Goal: Task Accomplishment & Management: Use online tool/utility

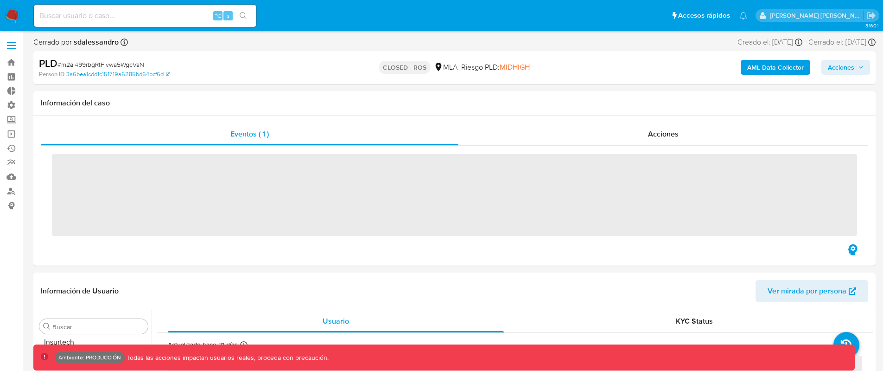
scroll to position [481, 0]
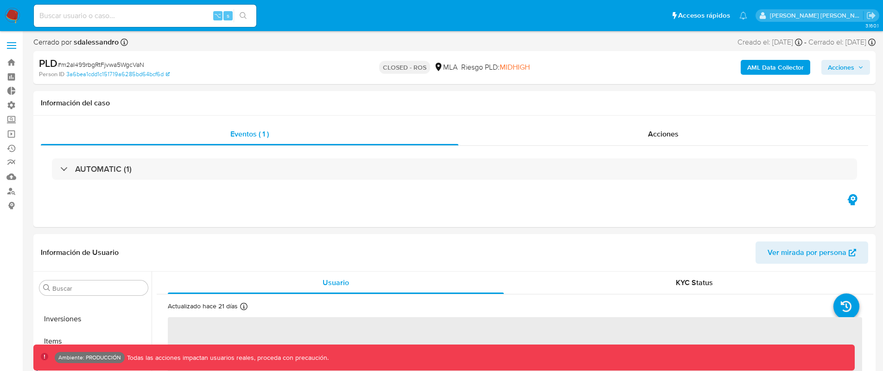
select select "10"
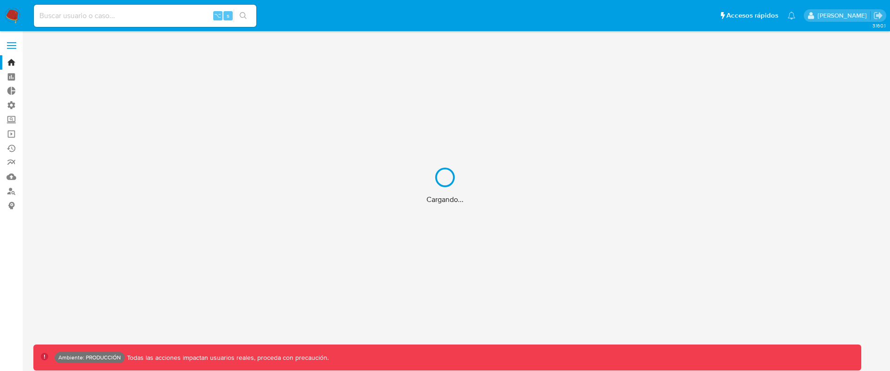
click at [178, 15] on div "Cargando..." at bounding box center [445, 185] width 890 height 371
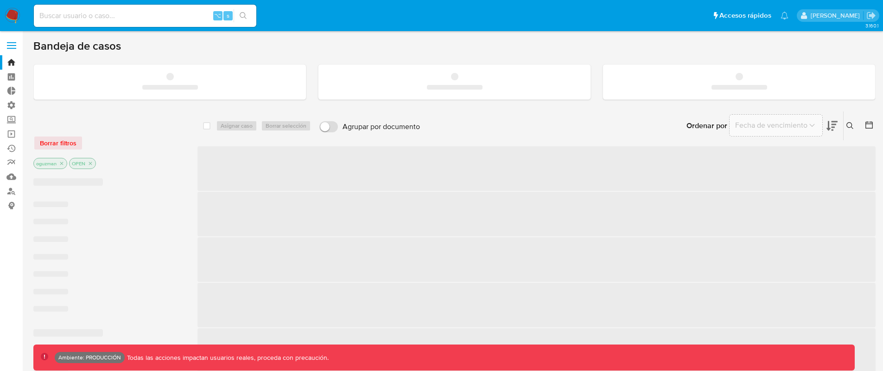
click at [159, 16] on input at bounding box center [145, 16] width 223 height 12
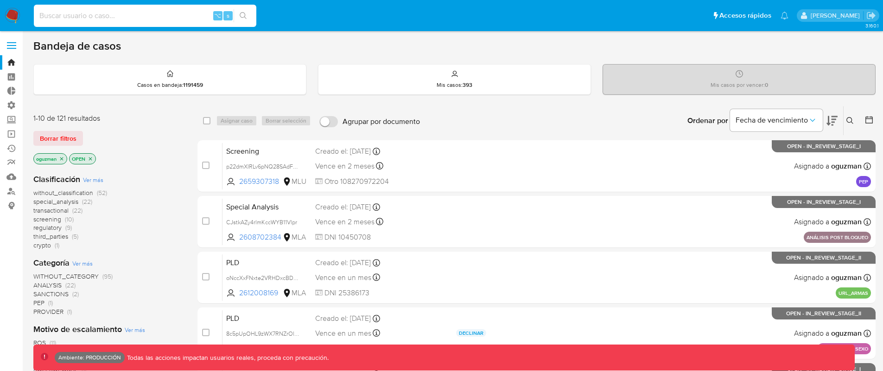
paste input "5LSVhaLPWcQTRzFKgIvnOIV4"
type input "5LSVhaLPWcQTRzFKgIvnOIV4"
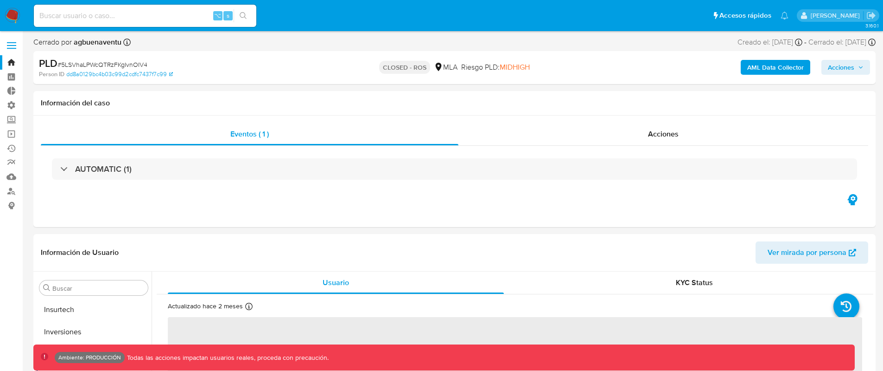
scroll to position [481, 0]
select select "10"
click at [669, 128] on span "Acciones" at bounding box center [663, 133] width 31 height 11
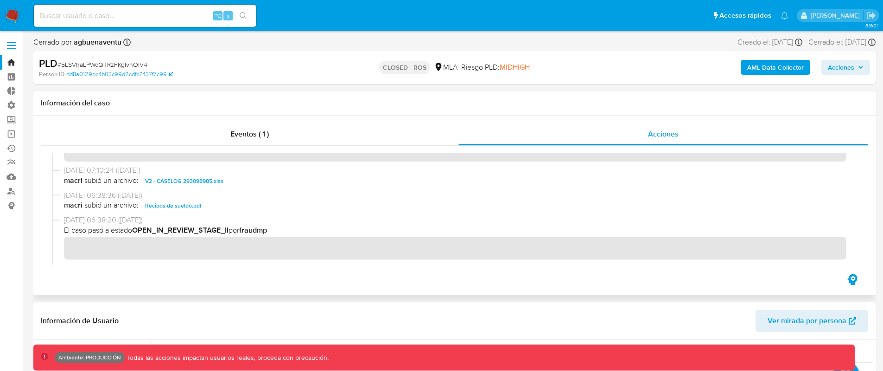
scroll to position [359, 0]
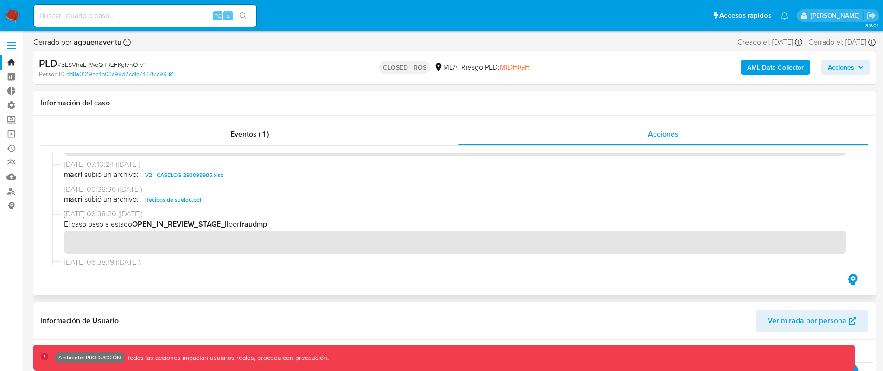
click at [214, 176] on span "V2 - CASELOG 293098985.xlsx" at bounding box center [184, 174] width 78 height 11
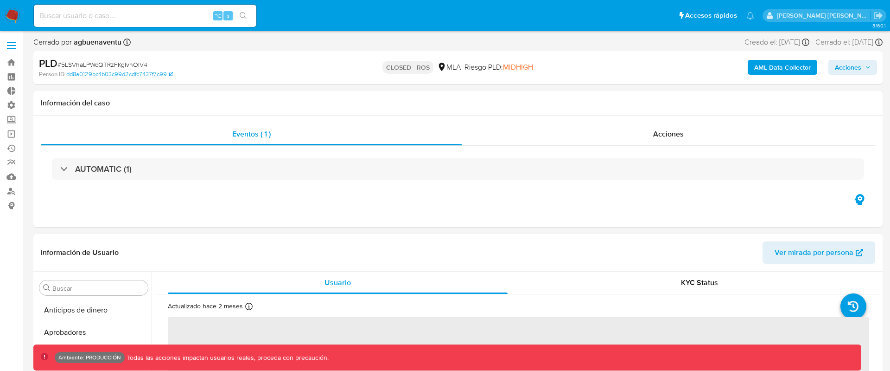
select select "10"
click at [680, 133] on div "Acciones" at bounding box center [664, 134] width 410 height 22
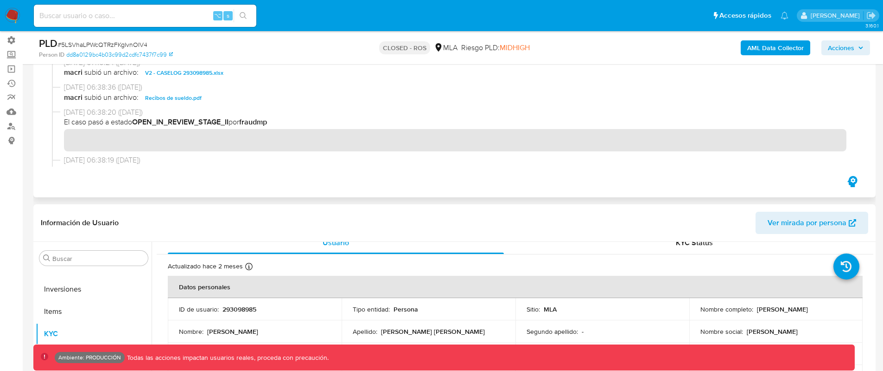
scroll to position [357, 0]
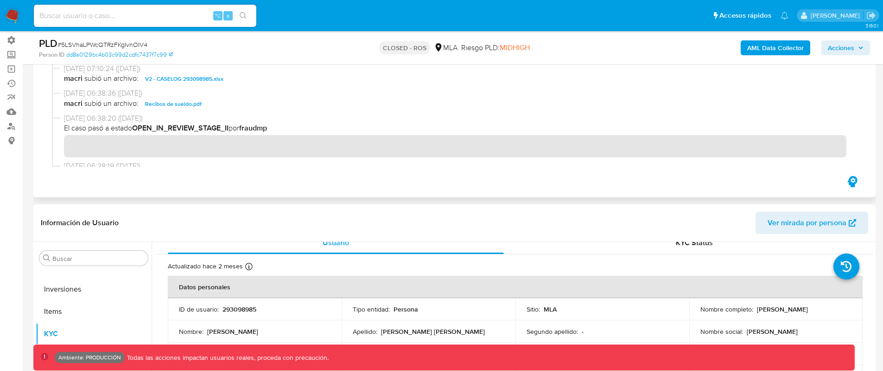
click at [194, 82] on span "V2 - CASELOG 293098985.xlsx" at bounding box center [184, 78] width 78 height 11
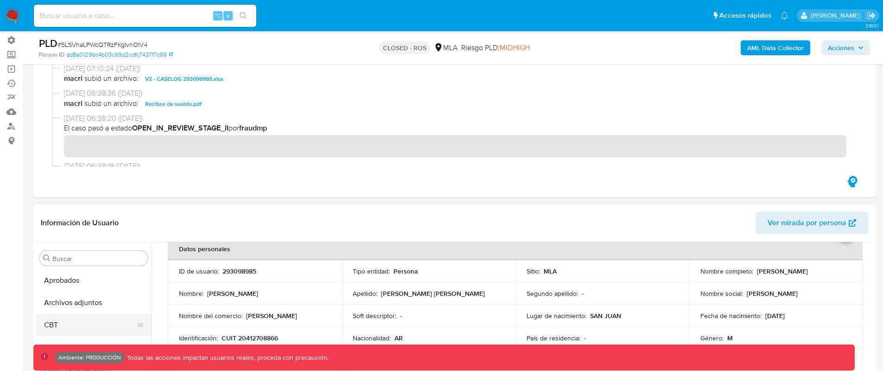
scroll to position [62, 0]
click at [93, 290] on button "Archivos adjuntos" at bounding box center [90, 285] width 109 height 22
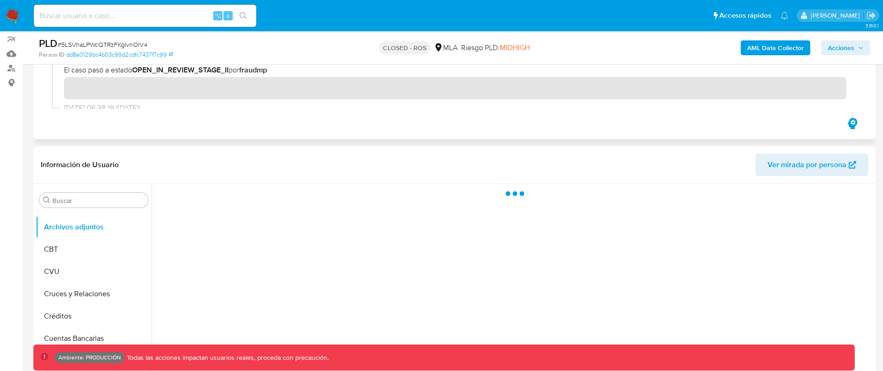
scroll to position [129, 0]
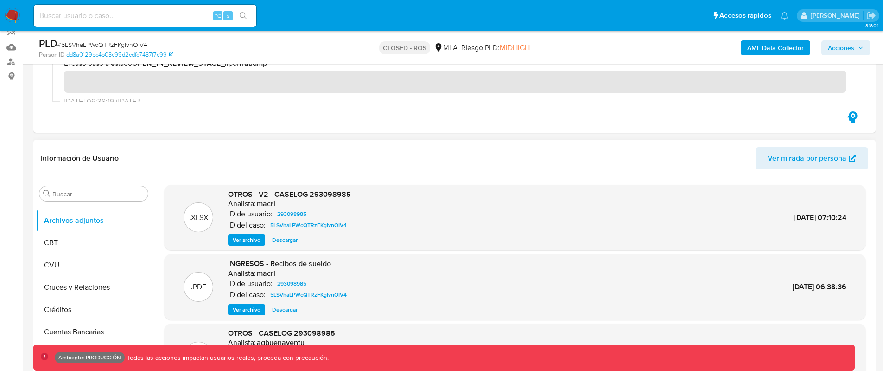
click at [249, 242] on span "Ver archivo" at bounding box center [247, 239] width 28 height 9
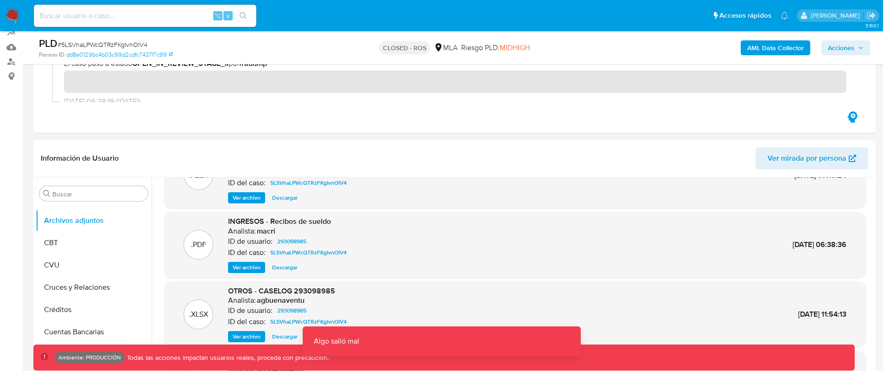
scroll to position [50, 0]
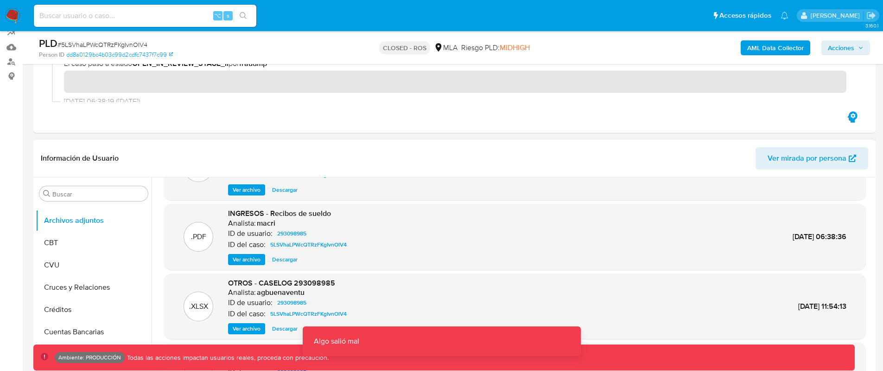
click at [244, 259] on span "Ver archivo" at bounding box center [247, 259] width 28 height 9
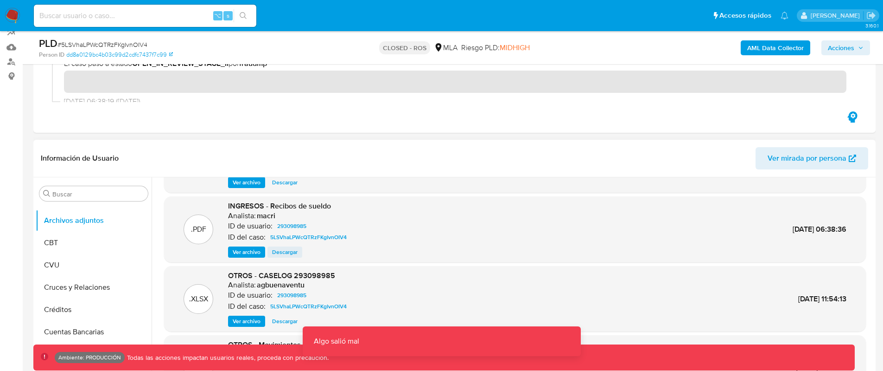
scroll to position [78, 0]
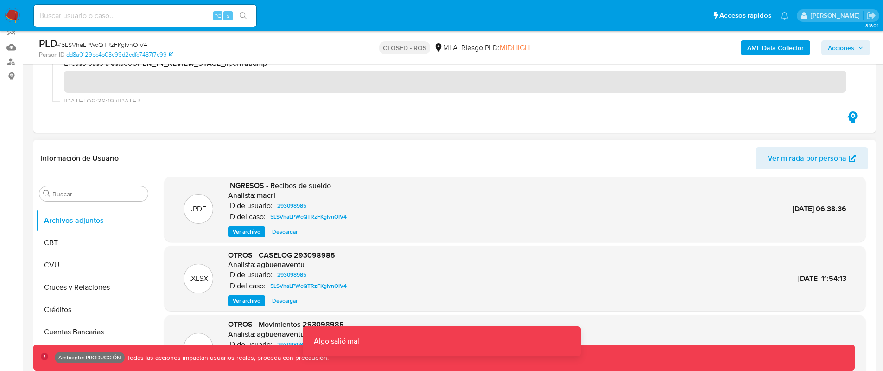
click at [247, 299] on span "Ver archivo" at bounding box center [247, 300] width 28 height 9
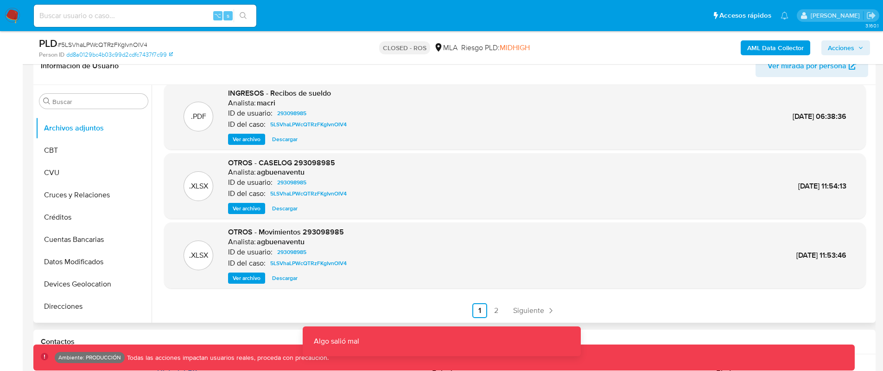
scroll to position [252, 0]
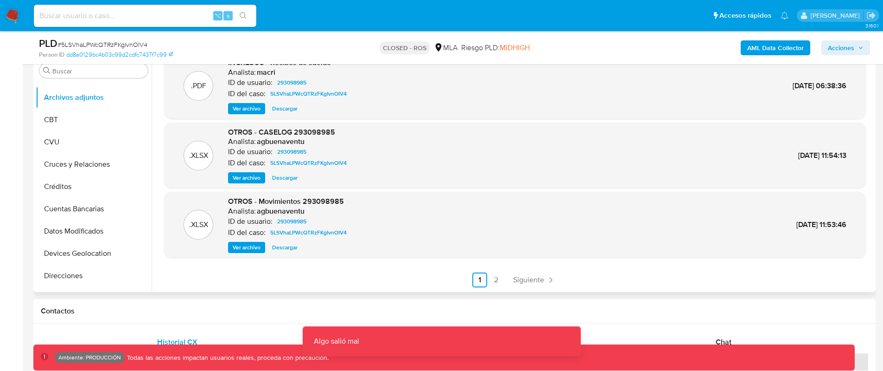
click at [252, 250] on span "Ver archivo" at bounding box center [247, 247] width 28 height 9
click at [497, 281] on link "2" at bounding box center [496, 279] width 15 height 15
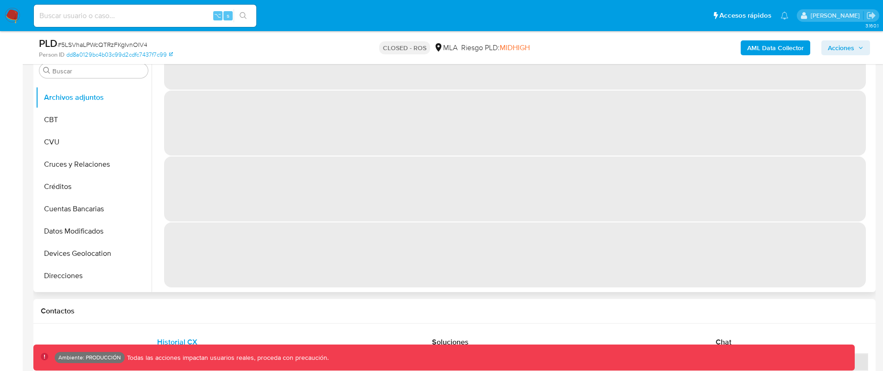
scroll to position [0, 0]
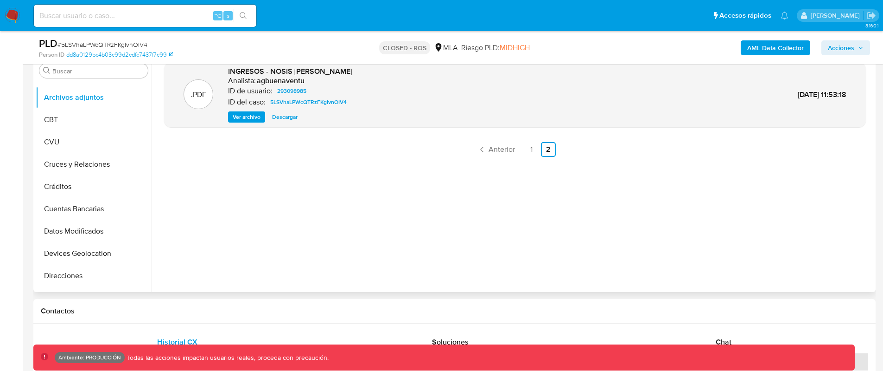
click at [241, 116] on span "Ver archivo" at bounding box center [247, 116] width 28 height 9
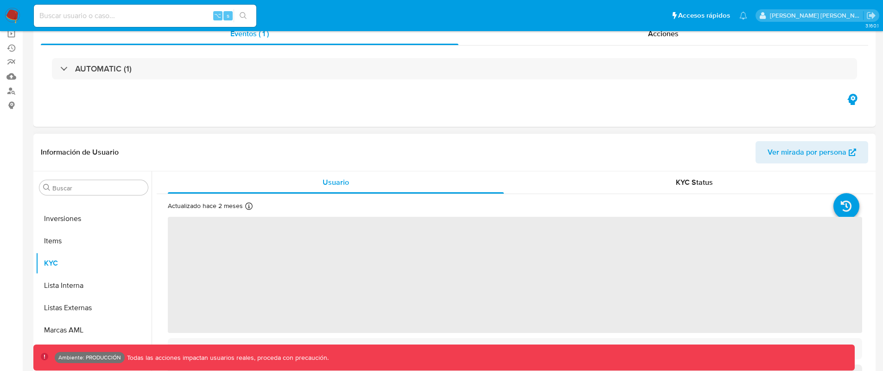
scroll to position [177, 0]
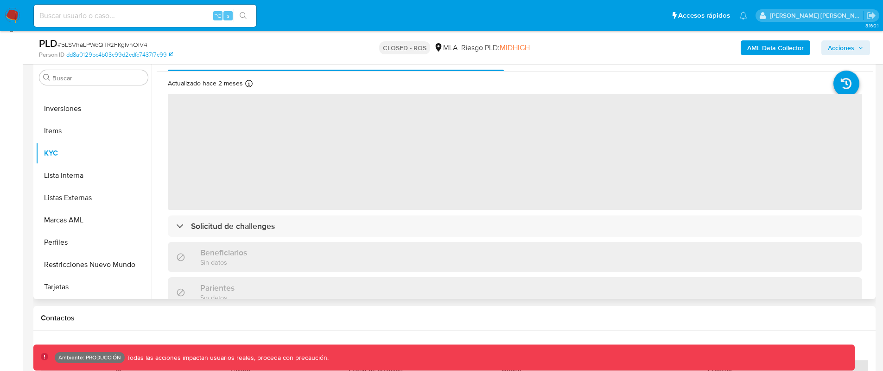
select select "10"
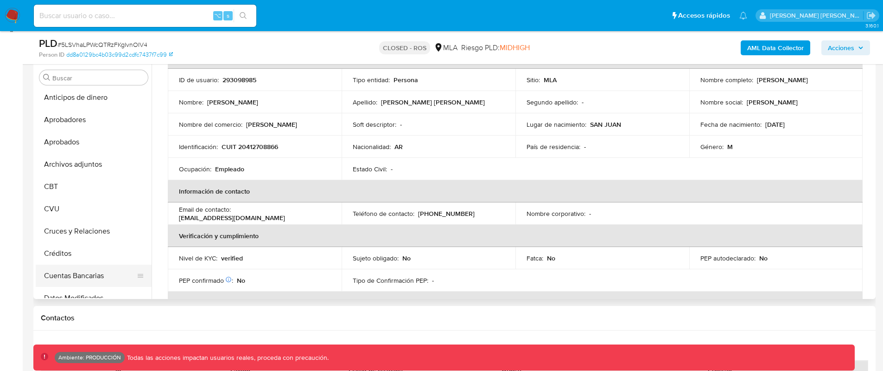
scroll to position [0, 0]
click at [93, 164] on button "Archivos adjuntos" at bounding box center [90, 166] width 109 height 22
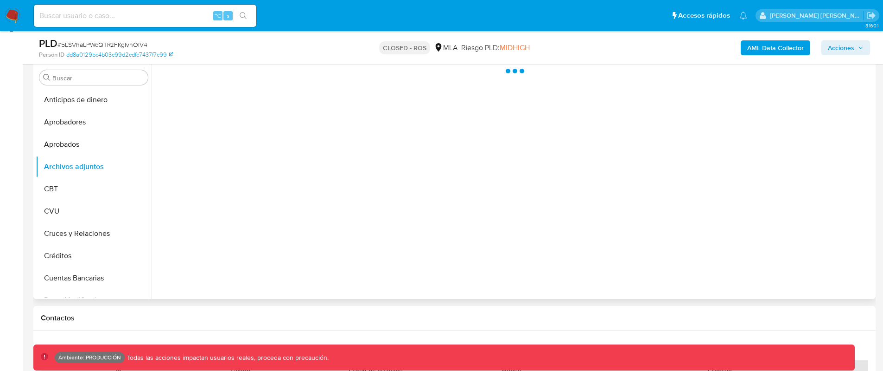
scroll to position [162, 0]
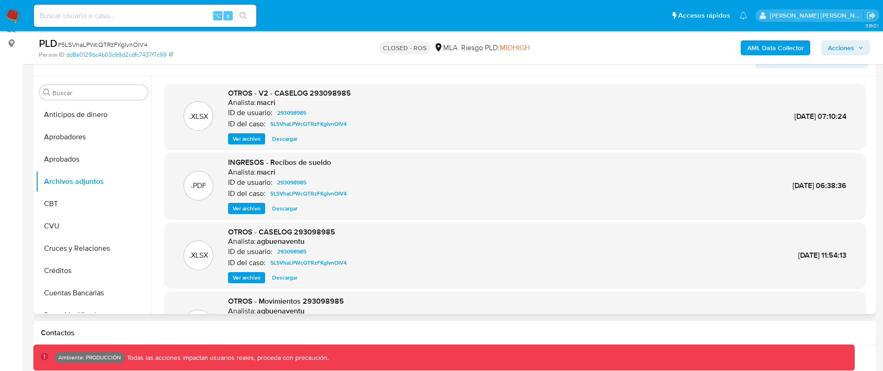
click at [235, 140] on span "Ver archivo" at bounding box center [247, 138] width 28 height 9
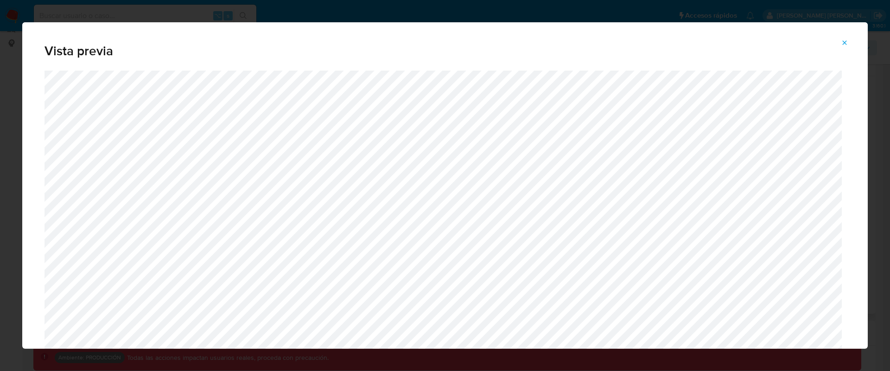
click at [846, 37] on span "Attachment preview" at bounding box center [844, 42] width 7 height 13
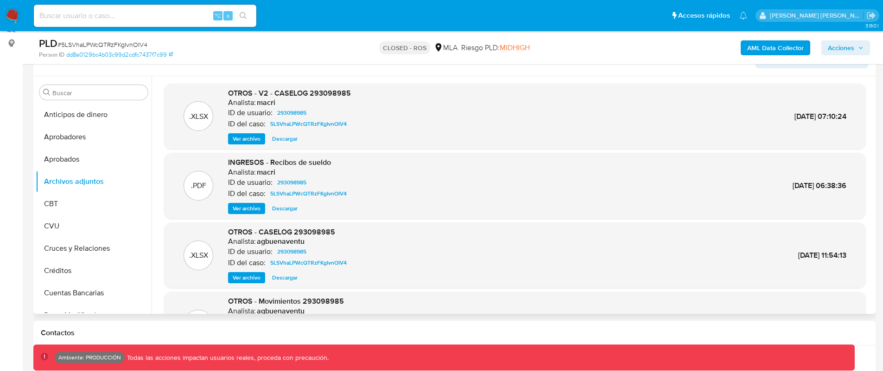
click at [250, 205] on span "Ver archivo" at bounding box center [247, 208] width 28 height 9
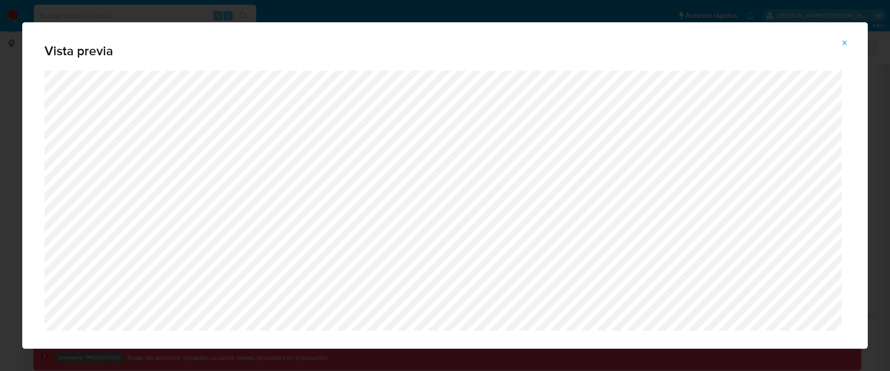
click at [845, 45] on icon "Attachment preview" at bounding box center [844, 42] width 7 height 7
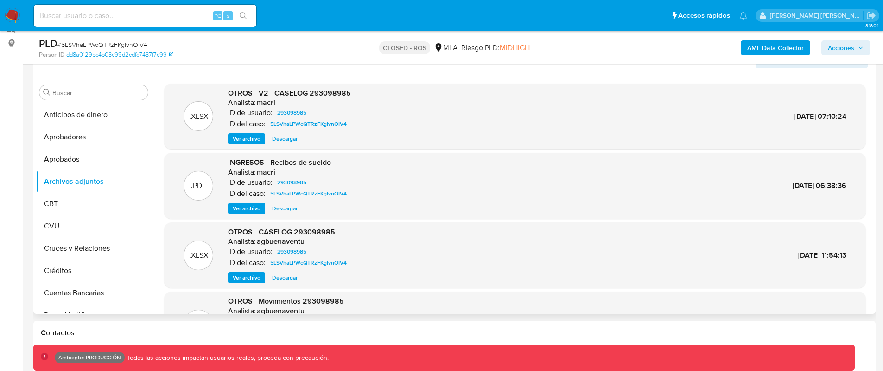
click at [249, 273] on span "Ver archivo" at bounding box center [247, 277] width 28 height 9
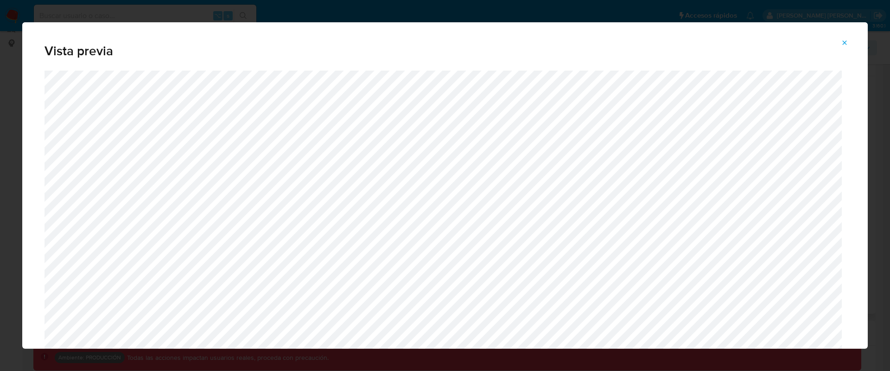
click at [846, 45] on icon "Attachment preview" at bounding box center [844, 42] width 7 height 7
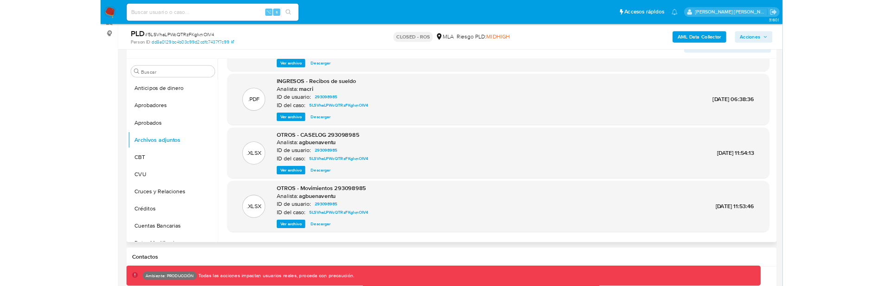
scroll to position [78, 0]
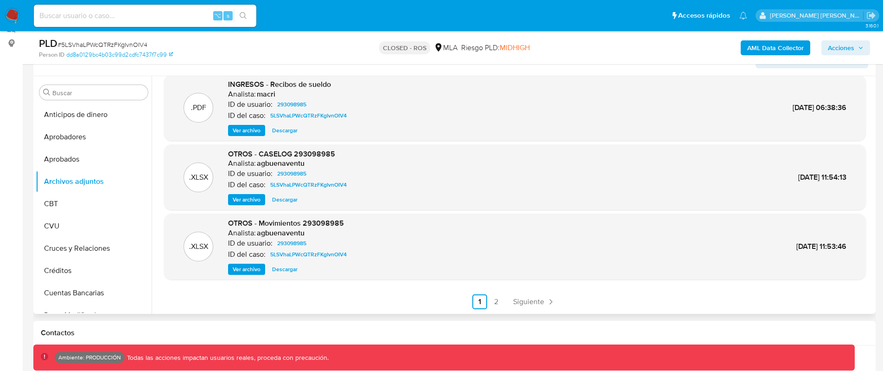
click at [241, 268] on span "Ver archivo" at bounding box center [247, 268] width 28 height 9
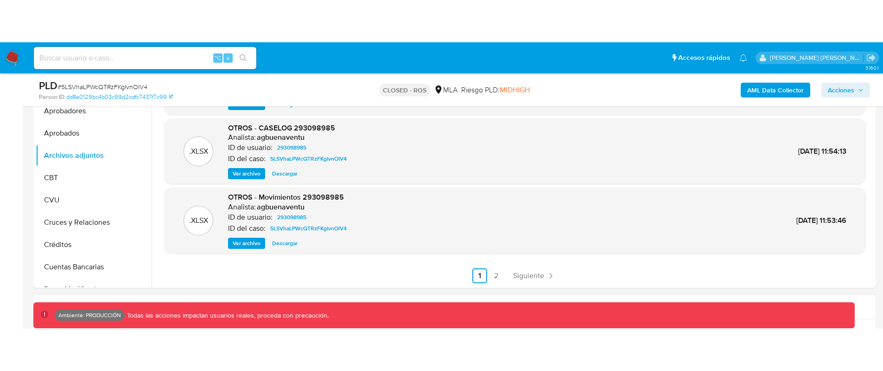
scroll to position [231, 0]
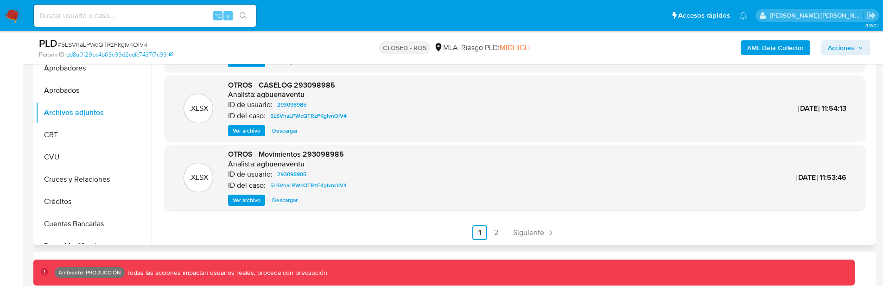
click at [257, 201] on span "Ver archivo" at bounding box center [247, 200] width 28 height 9
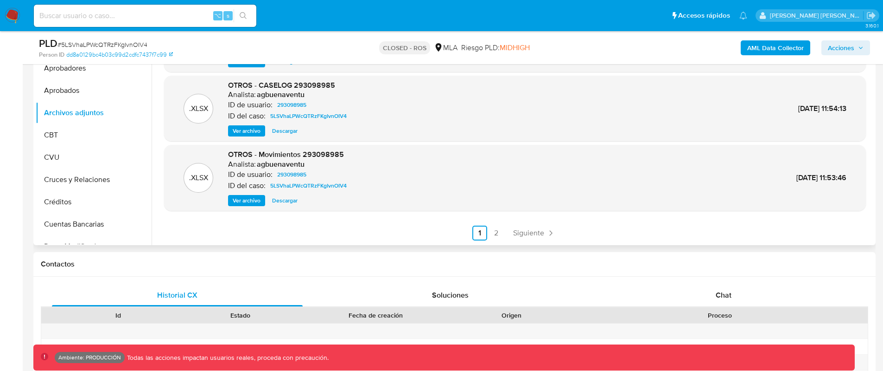
click at [252, 201] on span "Ver archivo" at bounding box center [247, 200] width 28 height 9
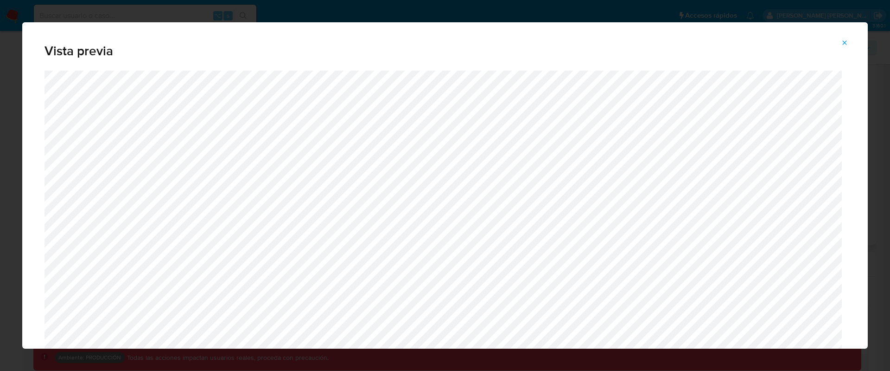
click at [845, 46] on span "Attachment preview" at bounding box center [844, 42] width 7 height 13
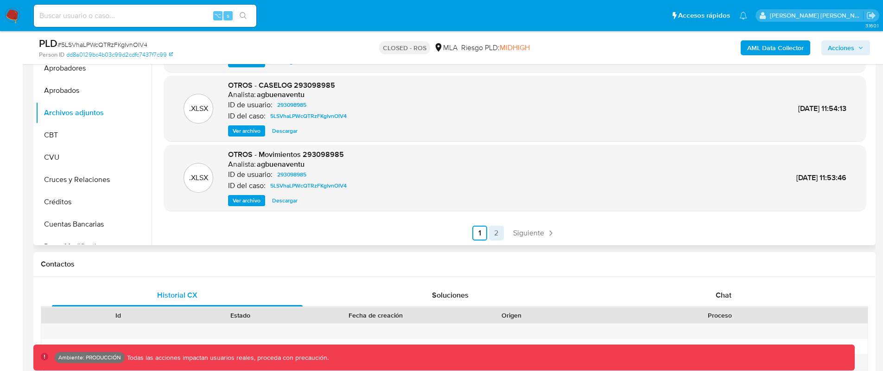
click at [498, 232] on link "2" at bounding box center [496, 232] width 15 height 15
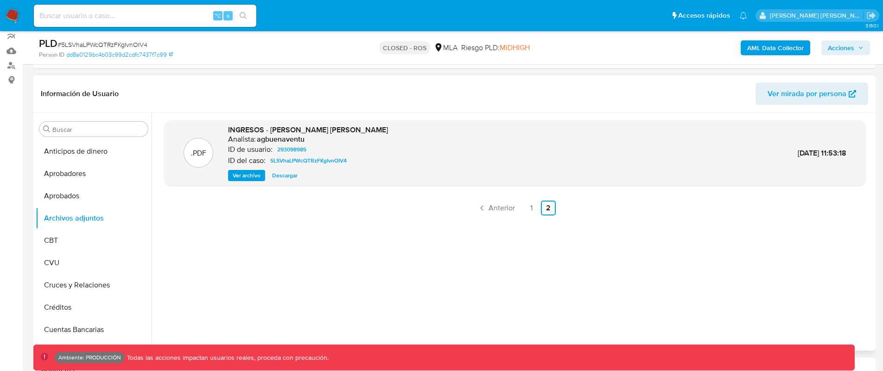
scroll to position [119, 0]
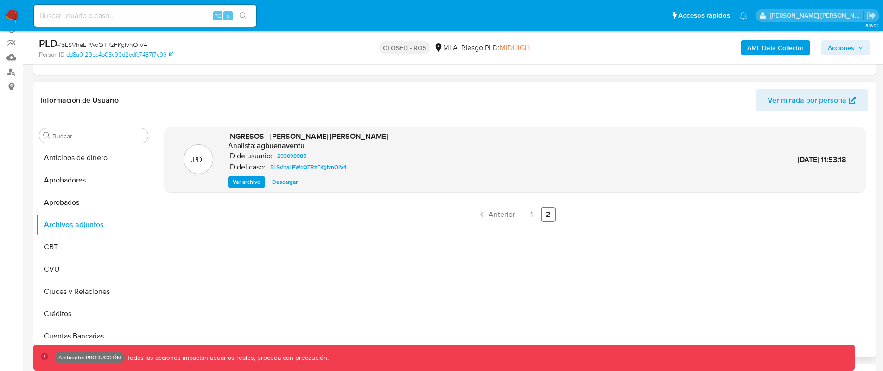
click at [245, 182] on span "Ver archivo" at bounding box center [247, 181] width 28 height 9
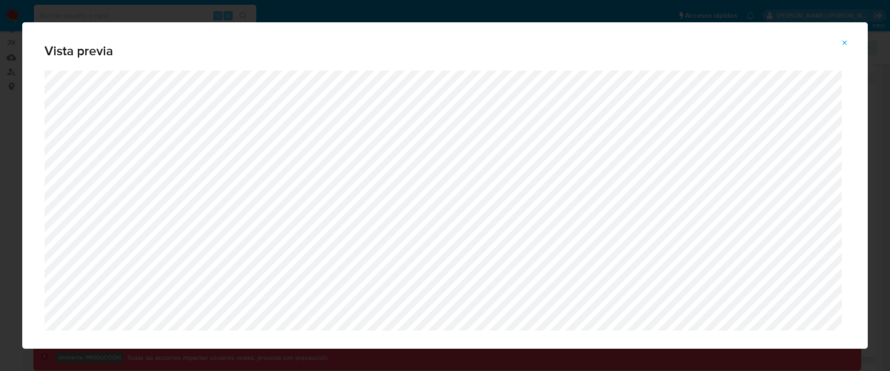
click at [844, 43] on icon "Attachment preview" at bounding box center [844, 42] width 7 height 7
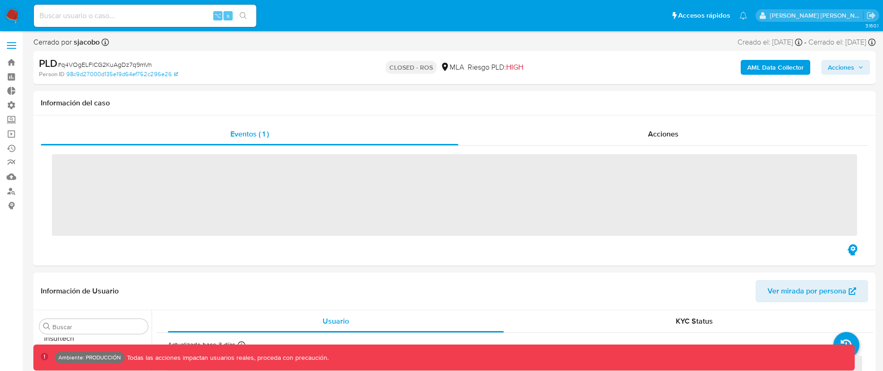
scroll to position [481, 0]
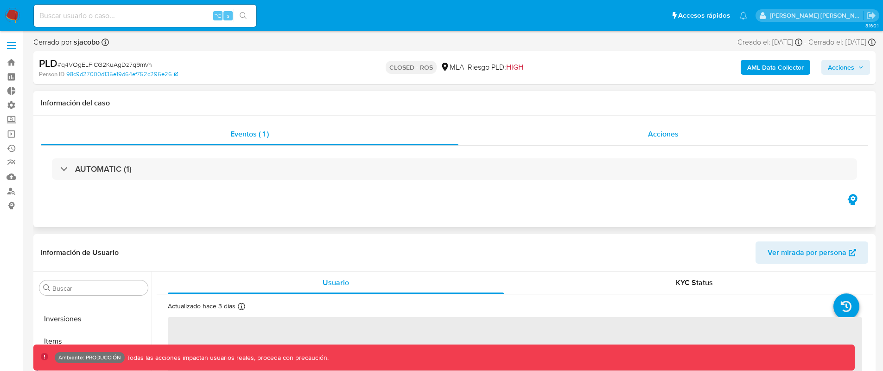
click at [686, 141] on div "Acciones" at bounding box center [664, 134] width 410 height 22
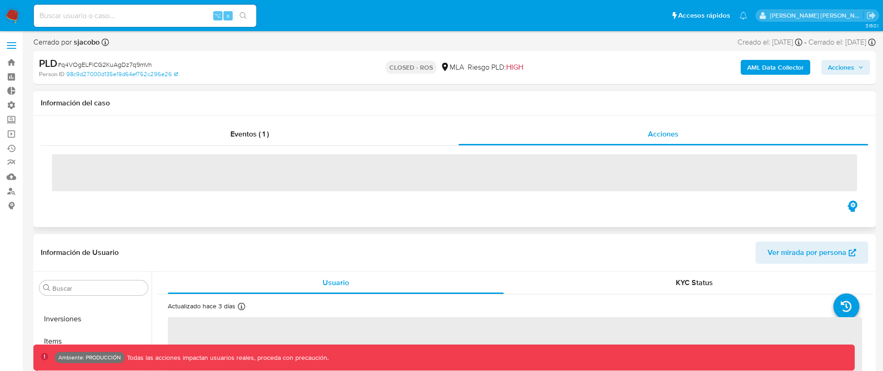
select select "10"
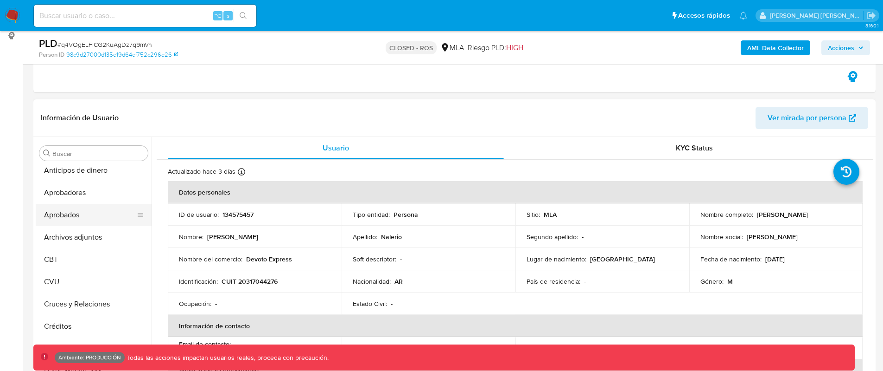
scroll to position [0, 0]
click at [108, 225] on button "Aprobados" at bounding box center [90, 220] width 109 height 22
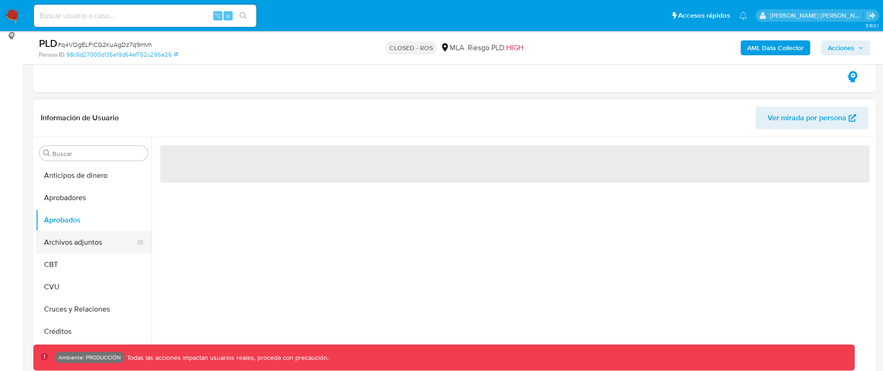
click at [101, 237] on button "Archivos adjuntos" at bounding box center [90, 242] width 109 height 22
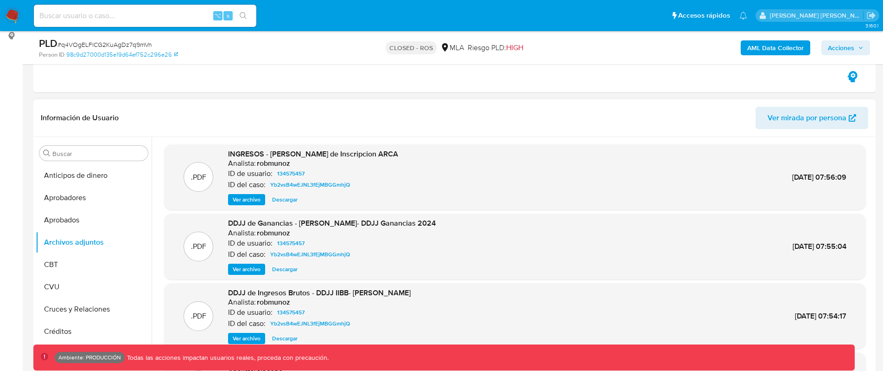
click at [235, 199] on span "Ver archivo" at bounding box center [247, 199] width 28 height 9
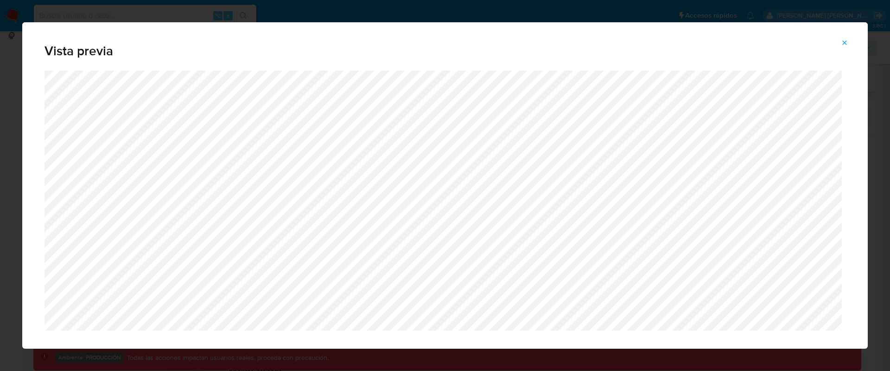
click at [840, 45] on button "Attachment preview" at bounding box center [845, 42] width 20 height 15
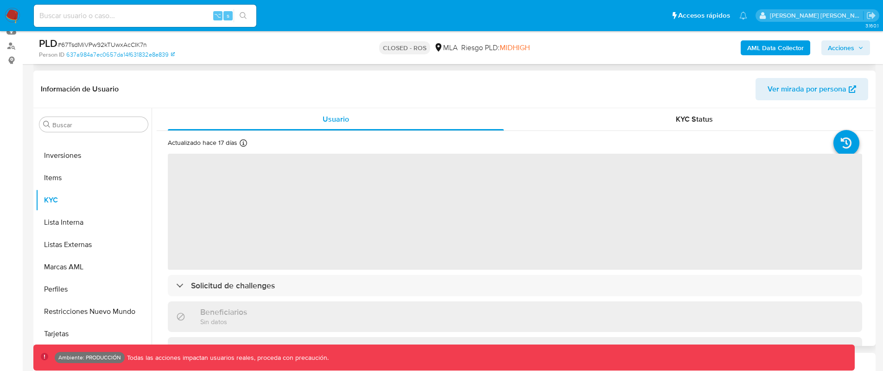
scroll to position [156, 0]
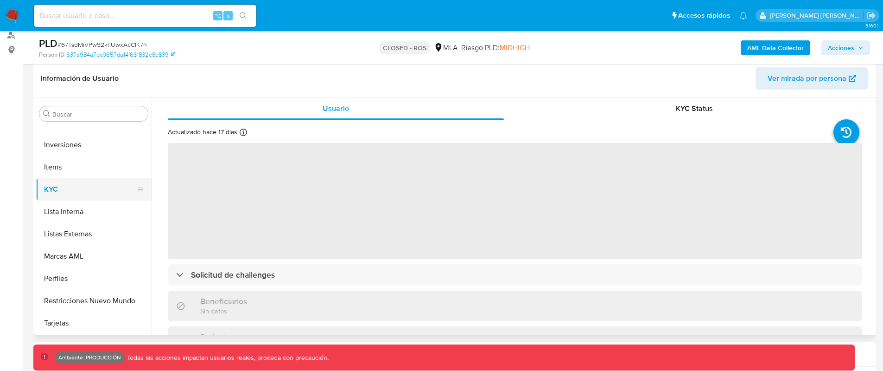
select select "10"
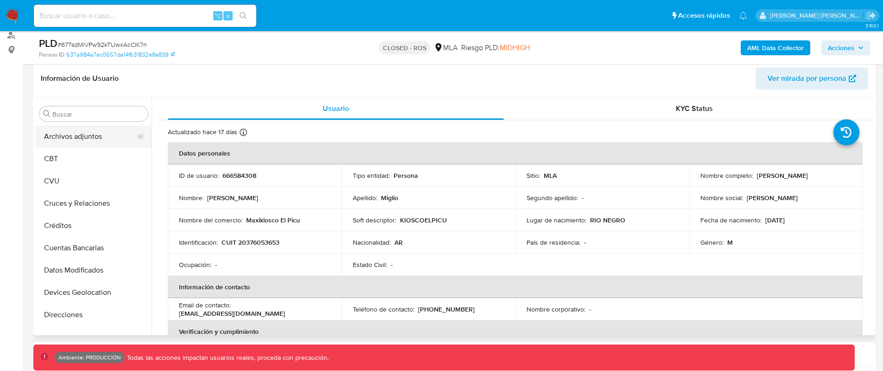
scroll to position [0, 0]
click at [93, 200] on button "Archivos adjuntos" at bounding box center [90, 203] width 109 height 22
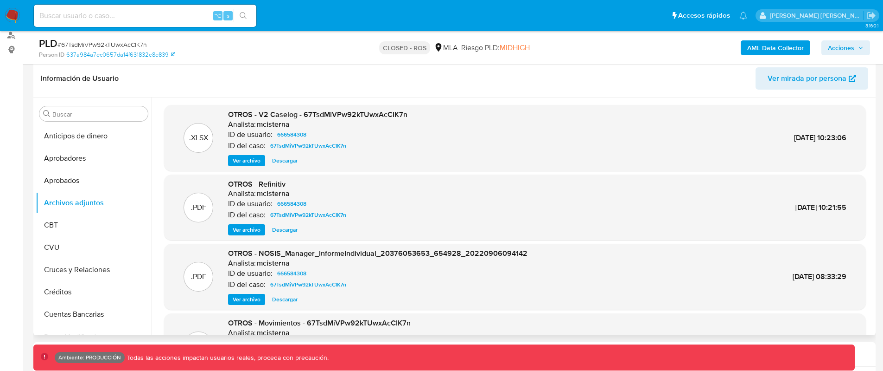
click at [251, 228] on span "Ver archivo" at bounding box center [247, 229] width 28 height 9
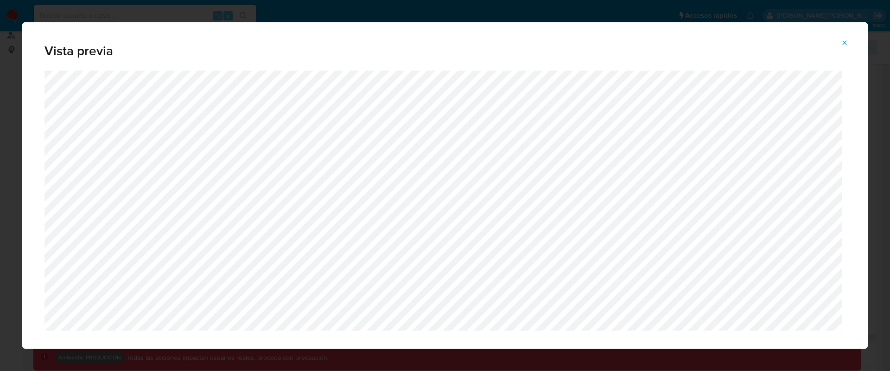
click at [844, 42] on icon "Attachment preview" at bounding box center [844, 42] width 7 height 7
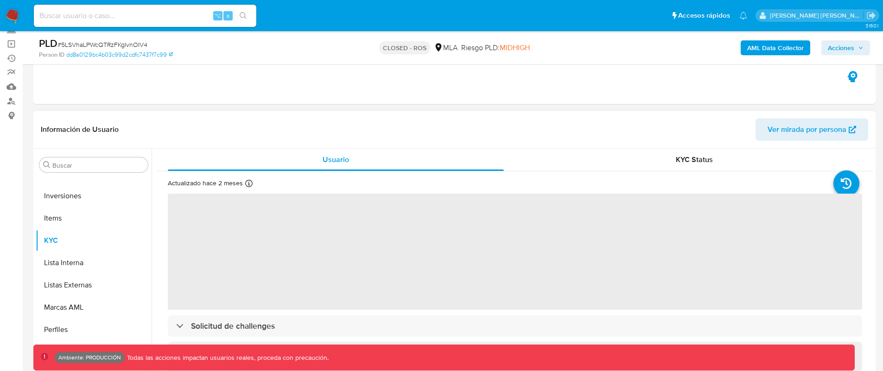
scroll to position [135, 0]
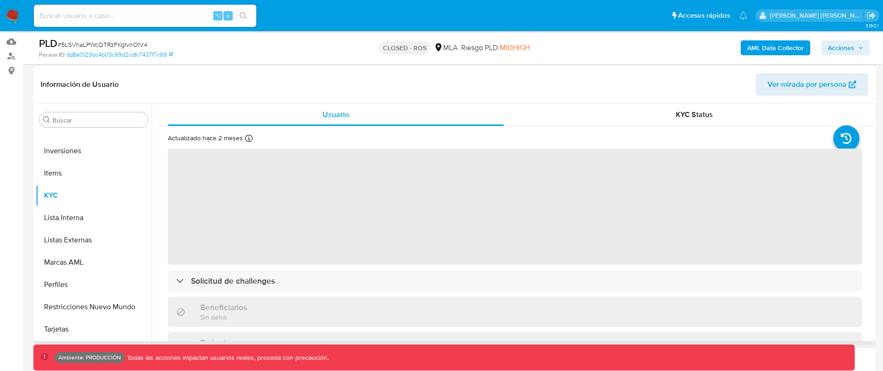
select select "10"
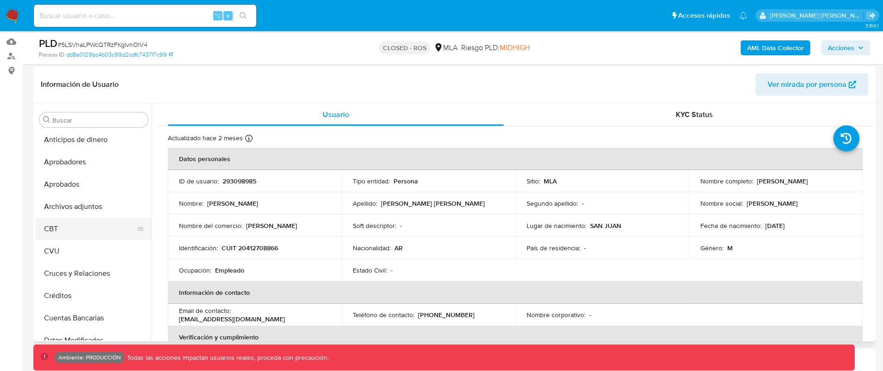
scroll to position [0, 0]
click at [111, 207] on button "Archivos adjuntos" at bounding box center [90, 209] width 109 height 22
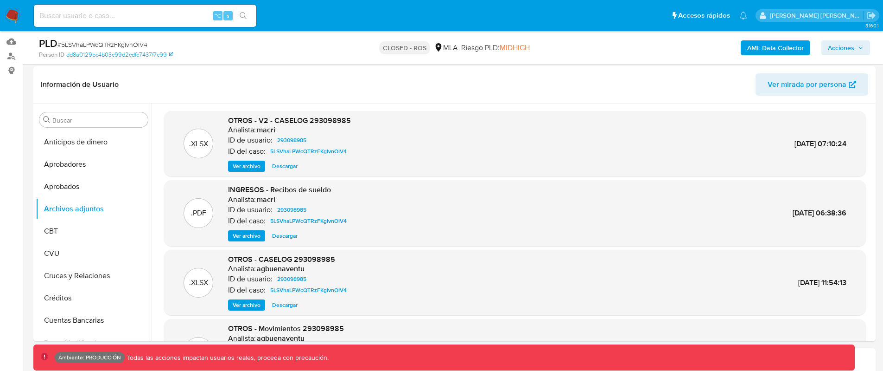
click at [244, 234] on span "Ver archivo" at bounding box center [247, 235] width 28 height 9
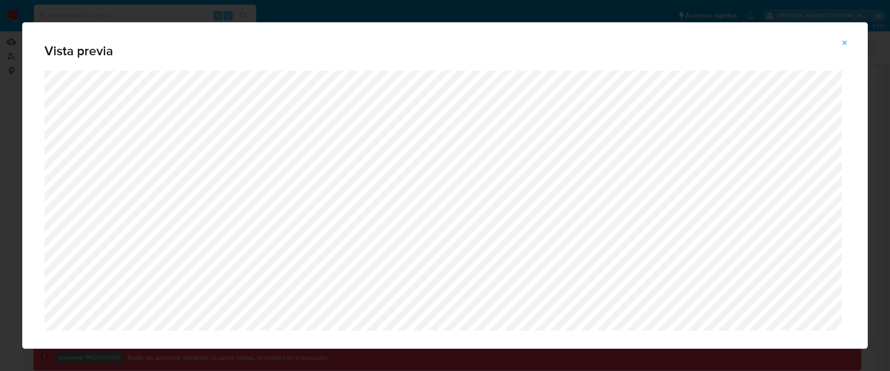
click at [844, 45] on icon "Attachment preview" at bounding box center [844, 42] width 7 height 7
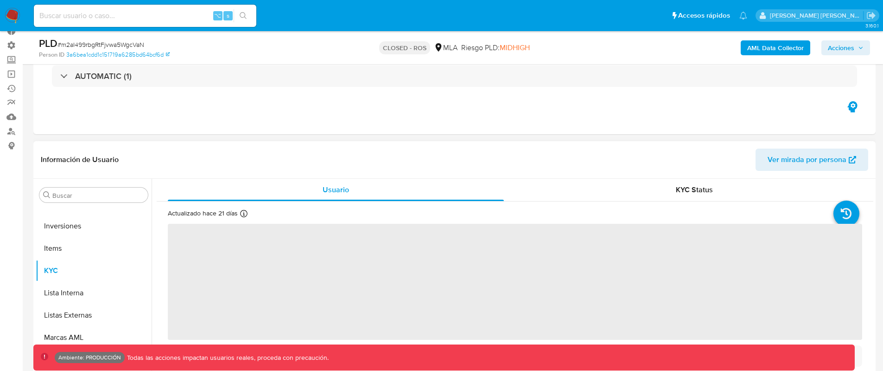
scroll to position [62, 0]
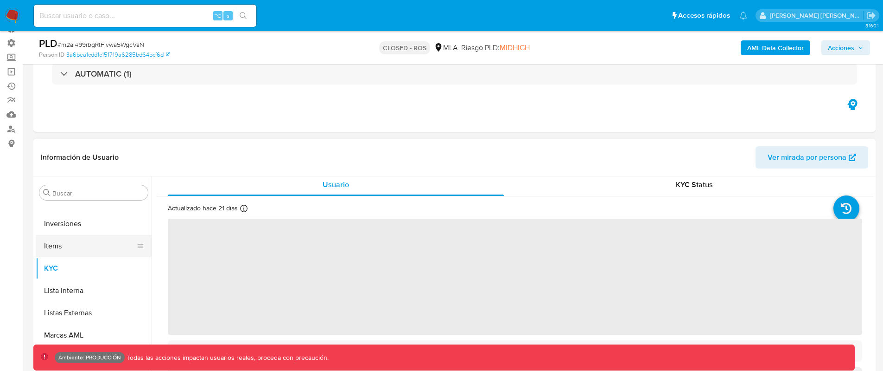
select select "10"
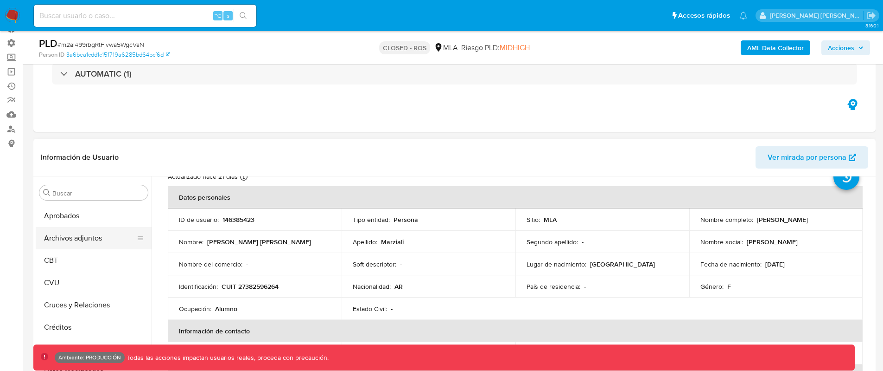
scroll to position [0, 0]
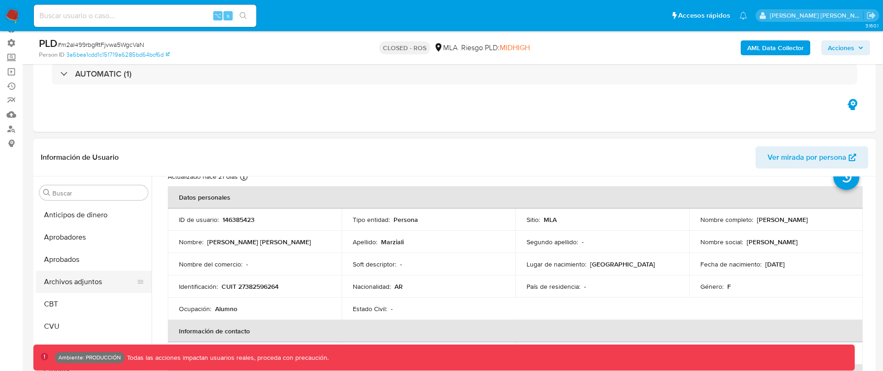
click at [101, 279] on button "Archivos adjuntos" at bounding box center [90, 281] width 109 height 22
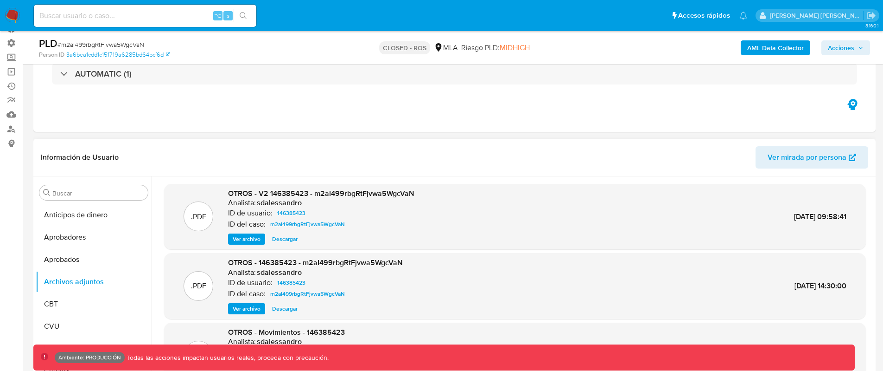
click at [250, 240] on span "Ver archivo" at bounding box center [247, 238] width 28 height 9
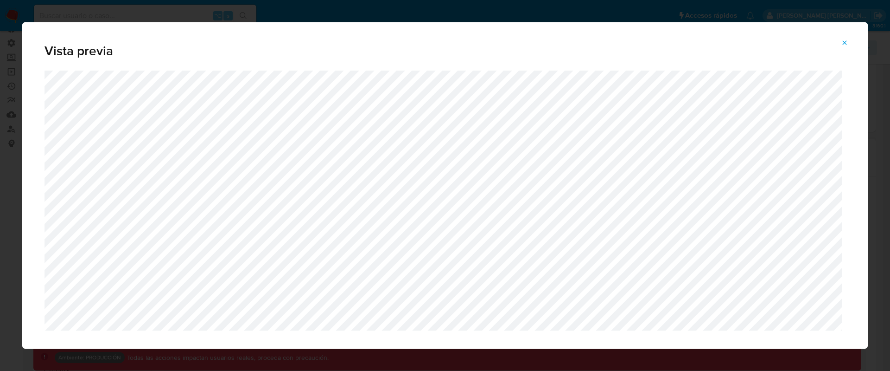
click at [840, 41] on button "Attachment preview" at bounding box center [845, 42] width 20 height 15
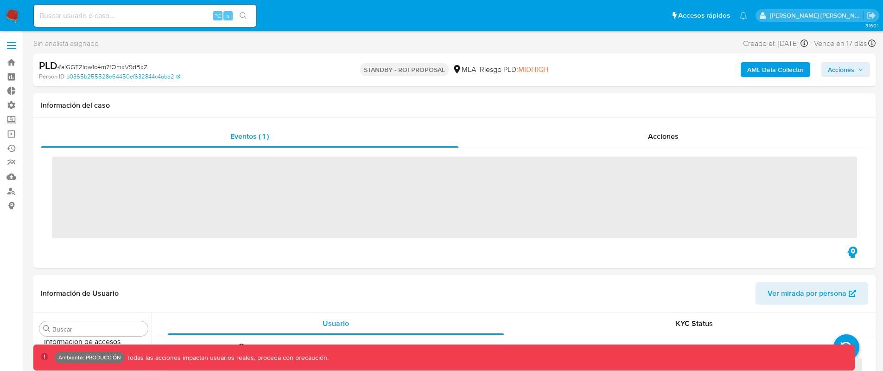
scroll to position [481, 0]
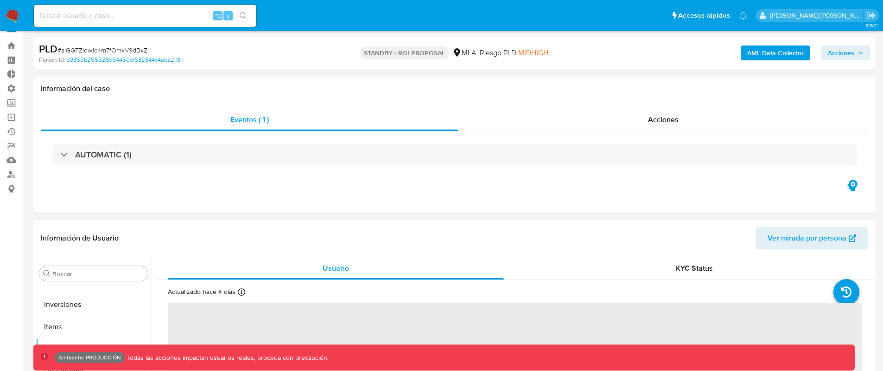
select select "10"
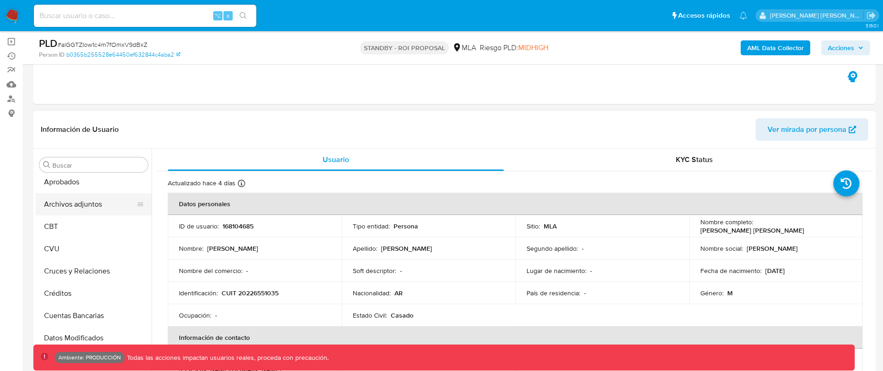
scroll to position [44, 0]
click at [96, 209] on button "Archivos adjuntos" at bounding box center [90, 209] width 109 height 22
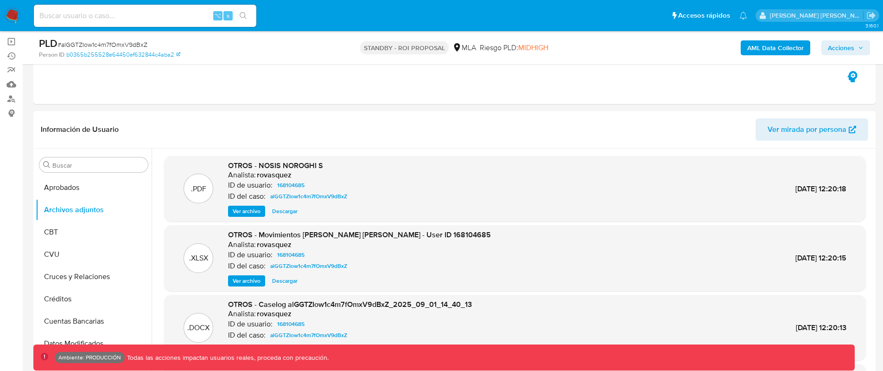
click at [252, 211] on span "Ver archivo" at bounding box center [247, 210] width 28 height 9
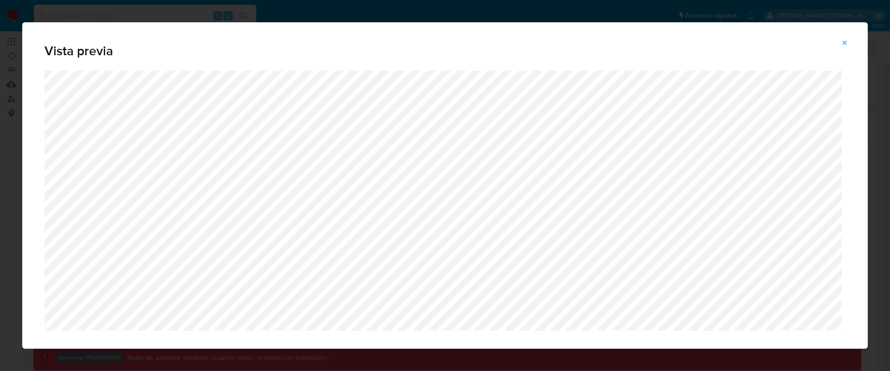
click at [843, 44] on icon "Attachment preview" at bounding box center [845, 42] width 4 height 4
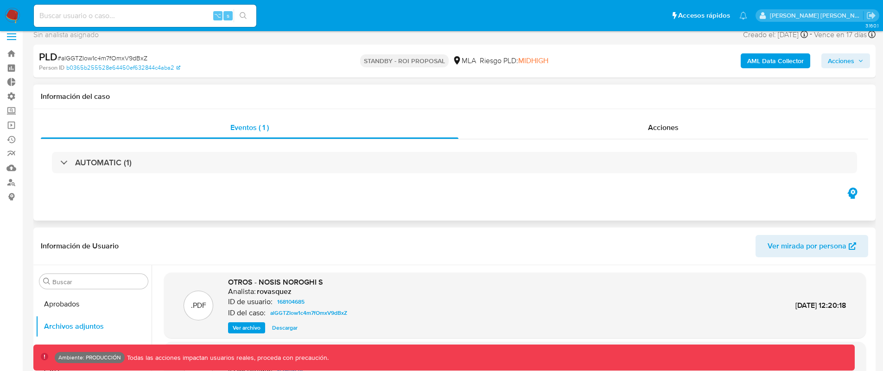
scroll to position [0, 0]
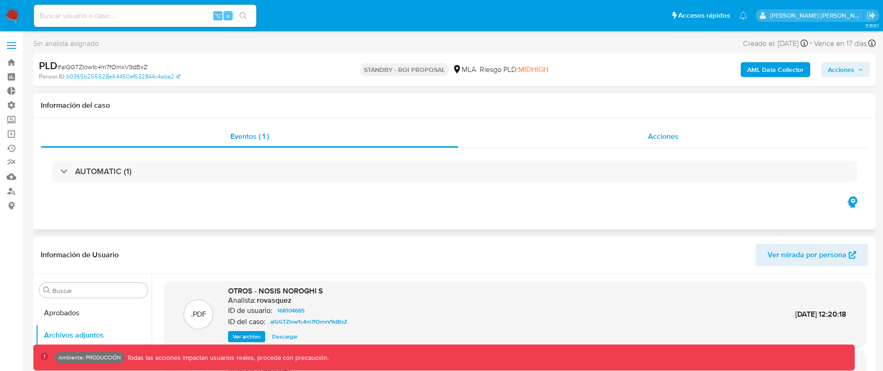
click at [662, 136] on span "Acciones" at bounding box center [663, 136] width 31 height 11
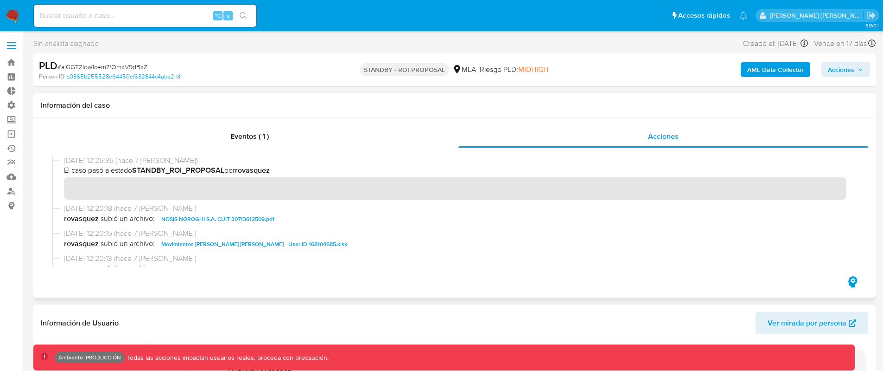
click at [259, 219] on span "NOSIS NOROGHI S.A. CUIT 30713612509.pdf" at bounding box center [217, 218] width 113 height 11
